Goal: Find specific page/section: Find specific page/section

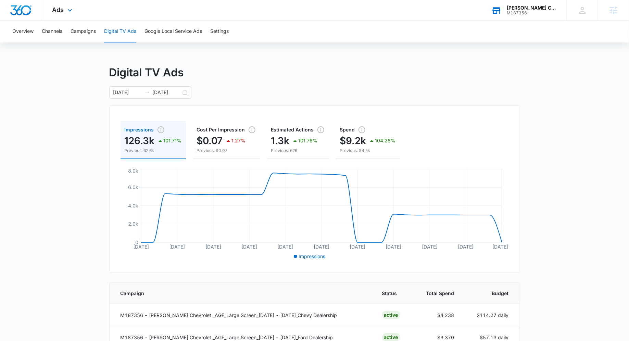
click at [543, 17] on div "[PERSON_NAME] Chevrolet M187356 Your Accounts View All" at bounding box center [524, 10] width 86 height 20
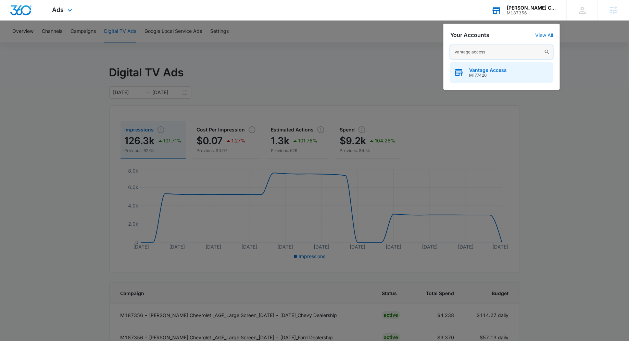
type input "vantage access"
click at [499, 63] on div "Vantage Access M177426" at bounding box center [501, 72] width 103 height 21
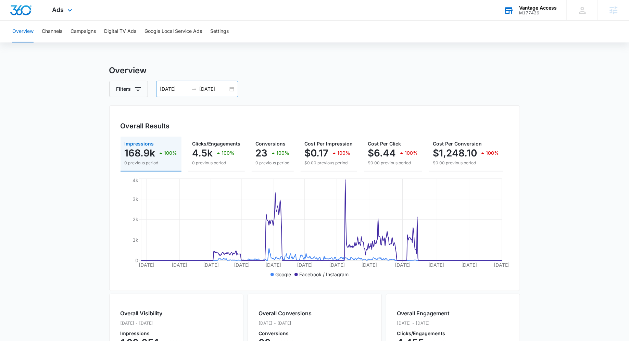
click at [234, 89] on div "[DATE] [DATE]" at bounding box center [197, 89] width 82 height 16
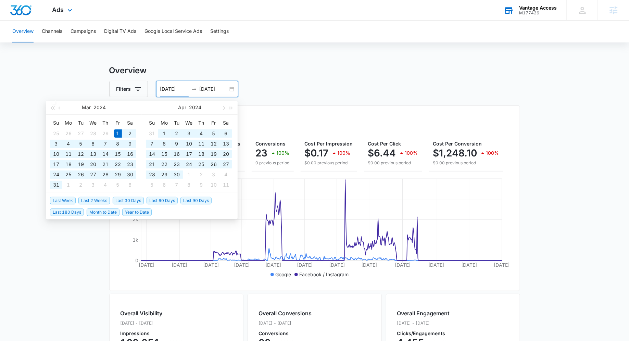
click at [122, 195] on li "Last 30 Days" at bounding box center [130, 200] width 34 height 12
click at [122, 204] on li "Last 30 Days" at bounding box center [130, 200] width 34 height 12
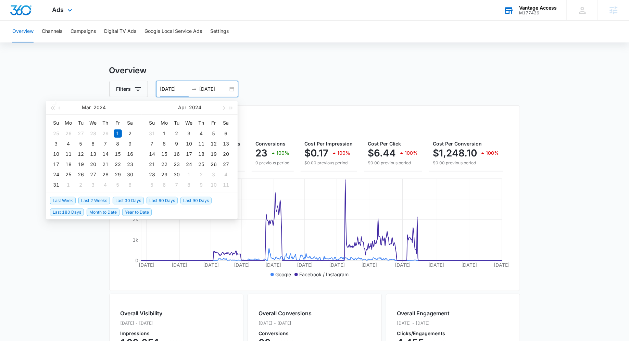
click at [124, 203] on span "Last 30 Days" at bounding box center [128, 201] width 31 height 8
type input "[DATE]"
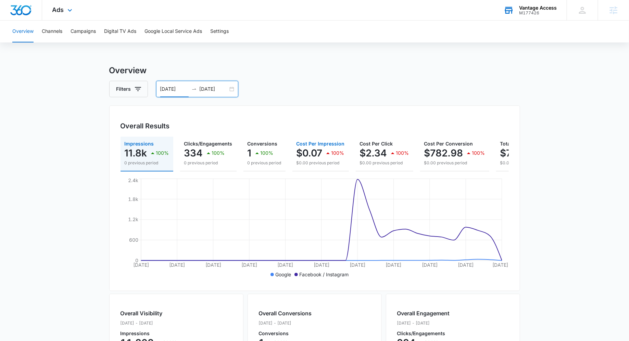
scroll to position [0, 59]
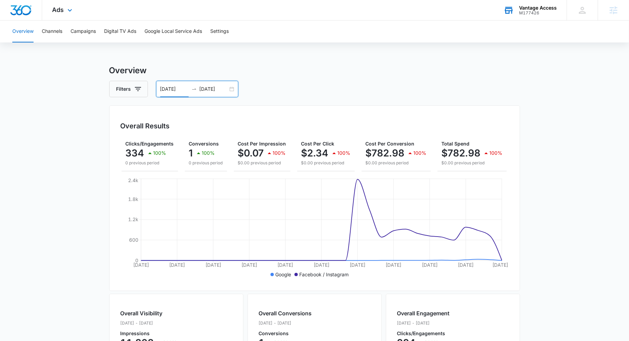
click at [64, 12] on div "Ads Apps Reputation Websites Forms CRM Email Social Payments POS Content Ads In…" at bounding box center [63, 10] width 42 height 20
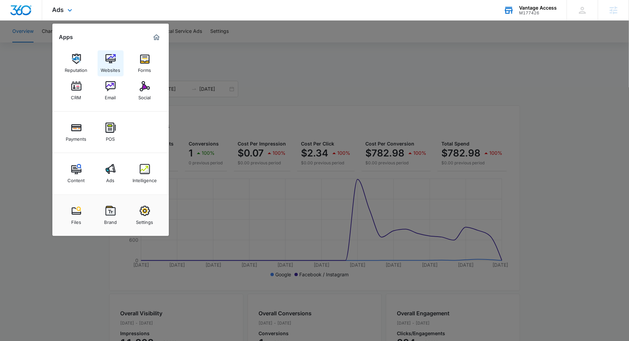
click at [114, 69] on div "Websites" at bounding box center [111, 68] width 20 height 9
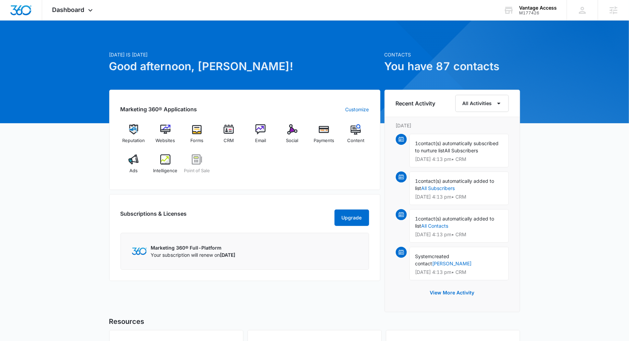
click at [165, 123] on div "Marketing 360® Applications Customize Reputation Websites Forms CRM Email Socia…" at bounding box center [244, 140] width 271 height 100
click at [163, 132] on img at bounding box center [165, 129] width 10 height 10
